Goal: Information Seeking & Learning: Learn about a topic

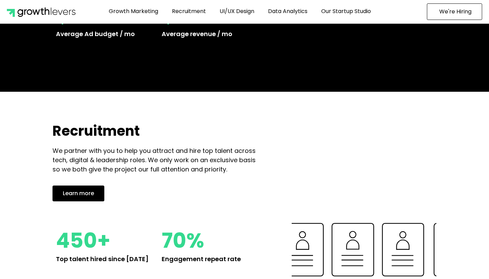
scroll to position [877, 0]
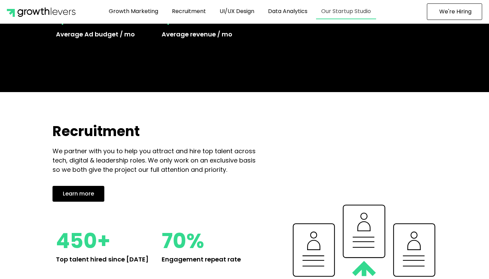
click at [361, 14] on link "Our Startup Studio" at bounding box center [346, 11] width 60 height 16
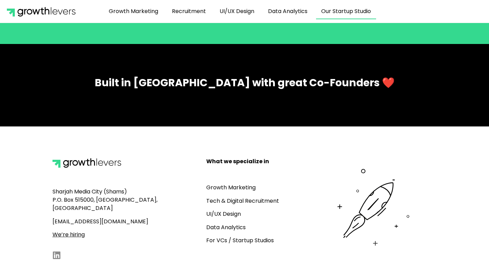
scroll to position [1008, 0]
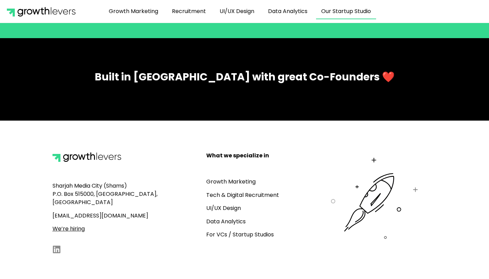
click at [231, 222] on link "Data Analytics" at bounding box center [225, 221] width 39 height 8
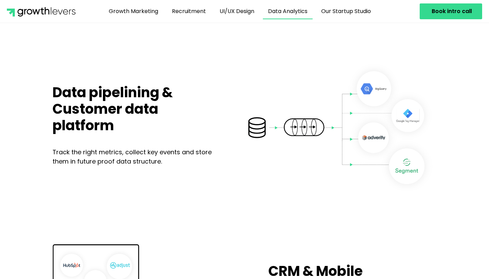
scroll to position [817, 0]
